Goal: Obtain resource: Download file/media

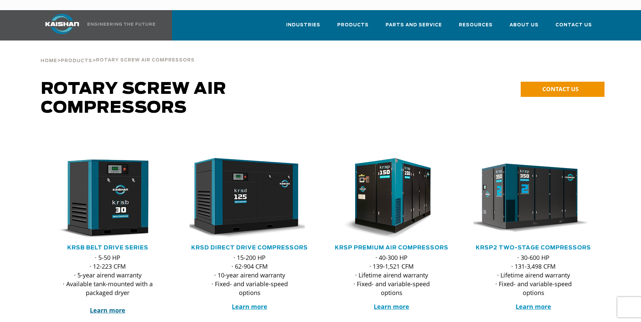
click at [106, 306] on strong "Learn more" at bounding box center [107, 310] width 35 height 8
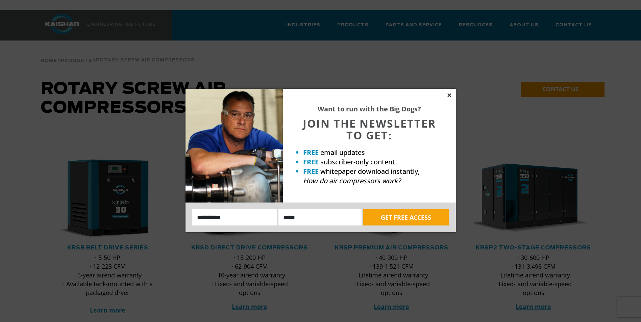
click at [447, 95] on icon at bounding box center [449, 95] width 6 height 6
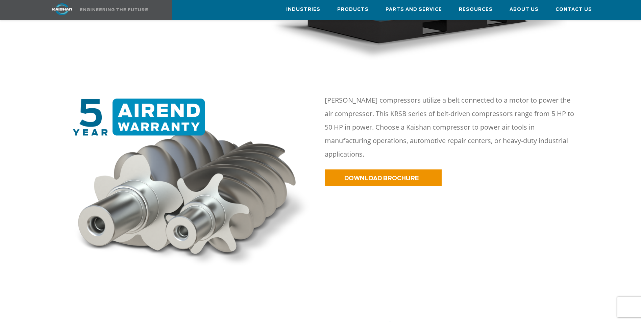
scroll to position [304, 0]
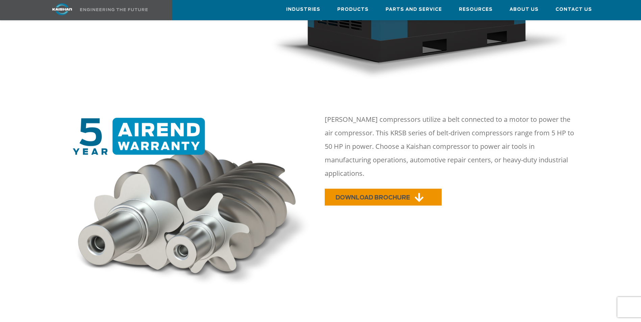
click at [368, 195] on span "DOWNLOAD BROCHURE" at bounding box center [372, 198] width 74 height 6
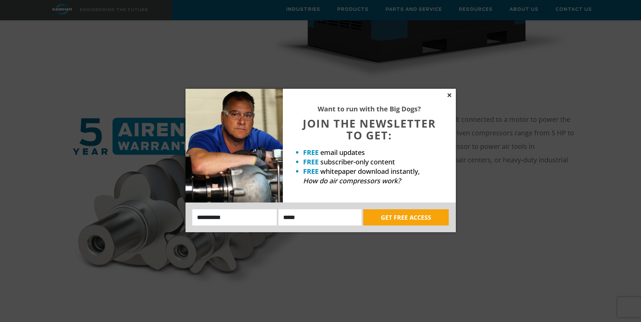
click at [450, 96] on icon at bounding box center [449, 95] width 4 height 4
